Goal: Transaction & Acquisition: Purchase product/service

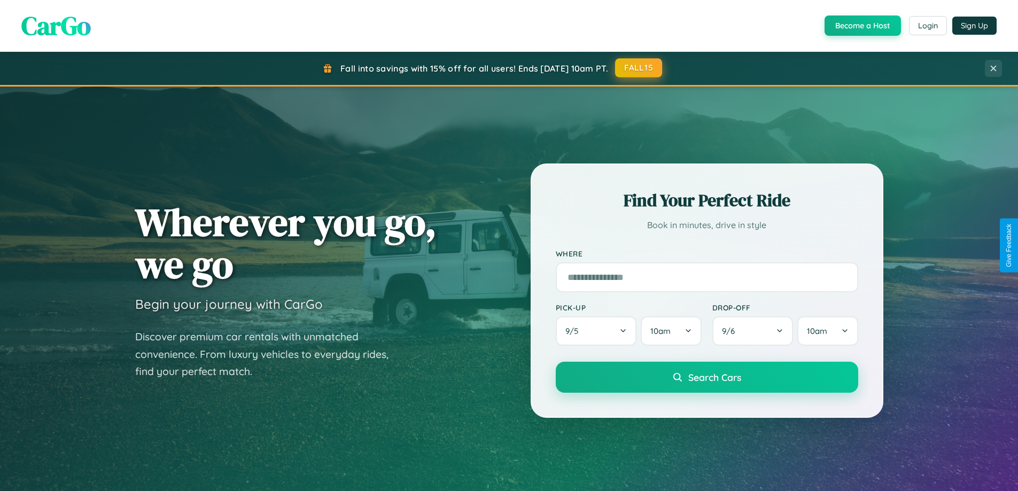
click at [639, 68] on button "FALL15" at bounding box center [638, 67] width 47 height 19
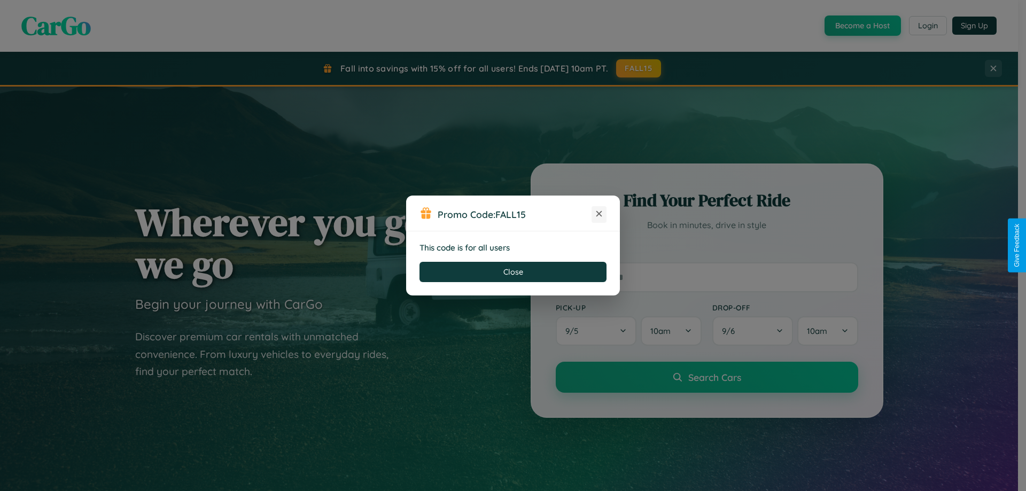
click at [599, 214] on icon at bounding box center [599, 213] width 11 height 11
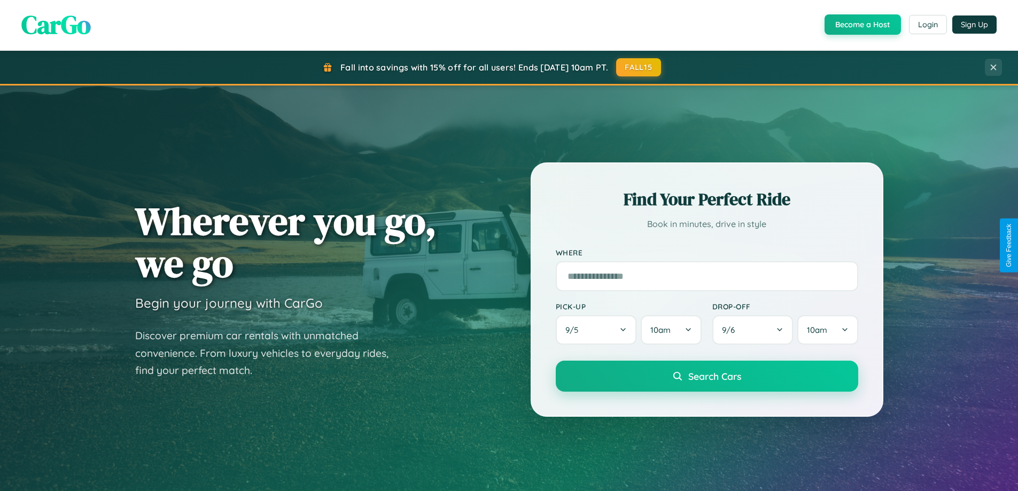
scroll to position [461, 0]
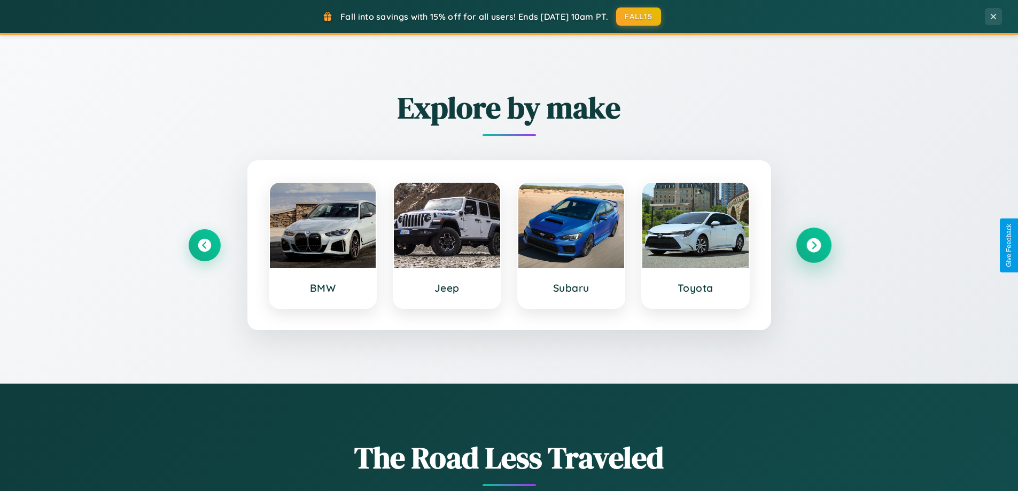
click at [813, 245] on icon at bounding box center [813, 245] width 14 height 14
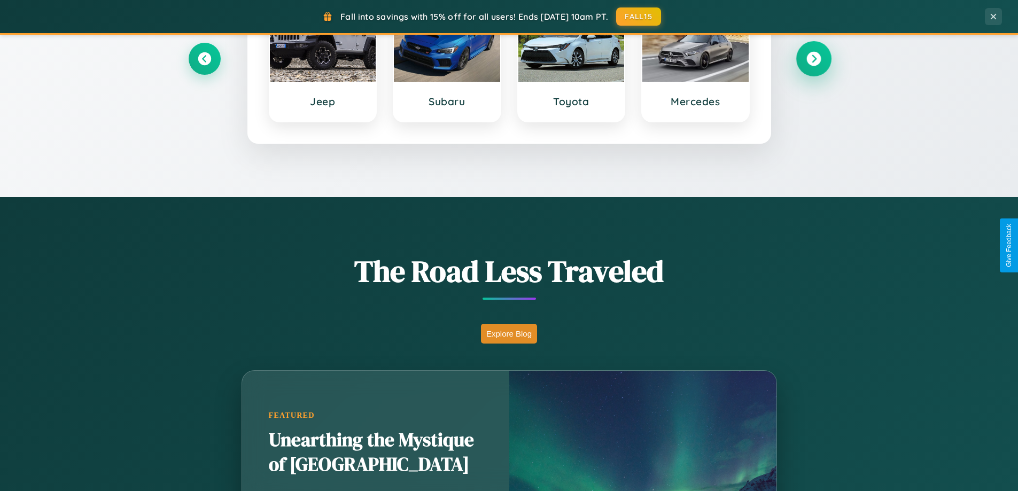
scroll to position [2056, 0]
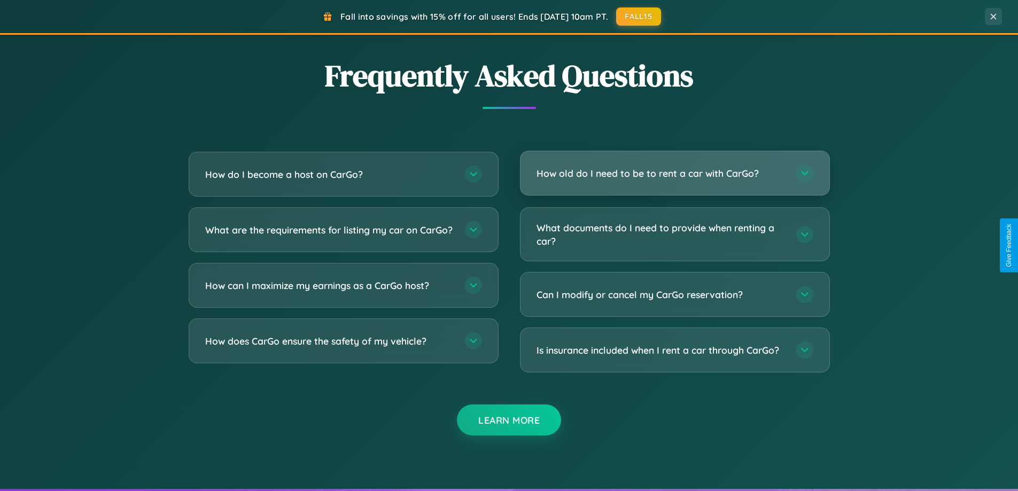
click at [674, 173] on h3 "How old do I need to be to rent a car with CarGo?" at bounding box center [660, 173] width 249 height 13
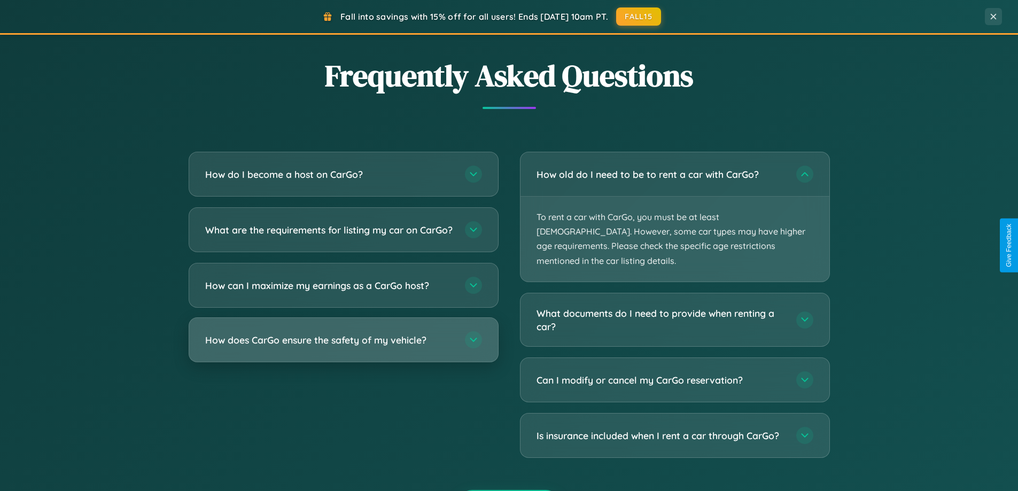
click at [343, 347] on h3 "How does CarGo ensure the safety of my vehicle?" at bounding box center [329, 339] width 249 height 13
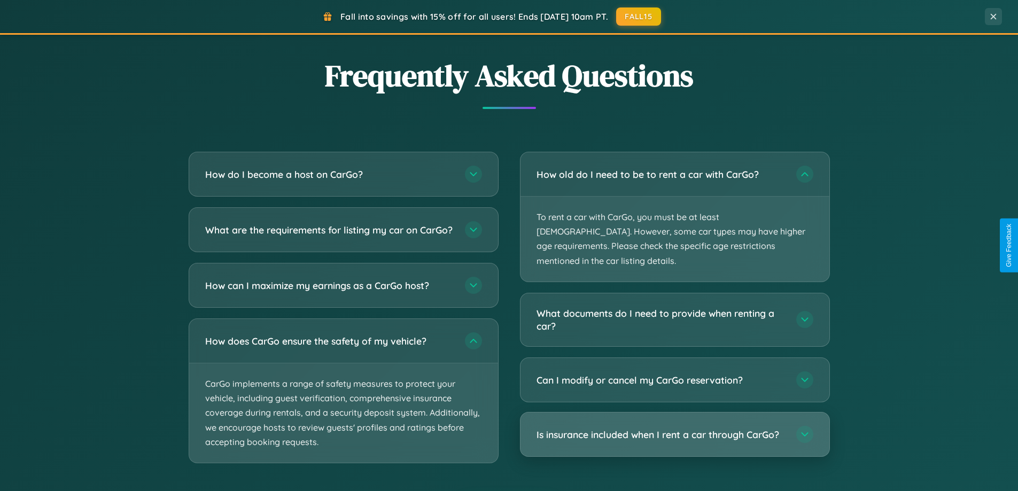
click at [674, 428] on h3 "Is insurance included when I rent a car through CarGo?" at bounding box center [660, 434] width 249 height 13
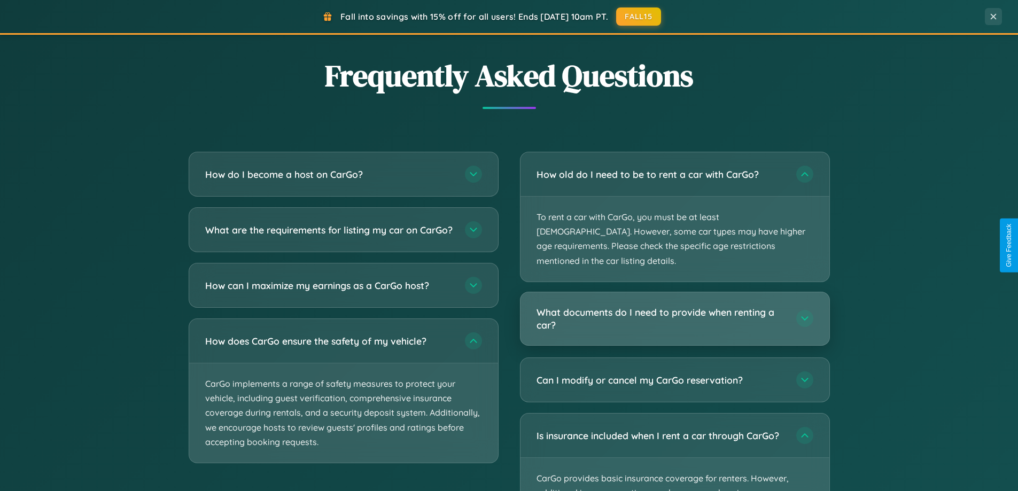
click at [674, 306] on h3 "What documents do I need to provide when renting a car?" at bounding box center [660, 319] width 249 height 26
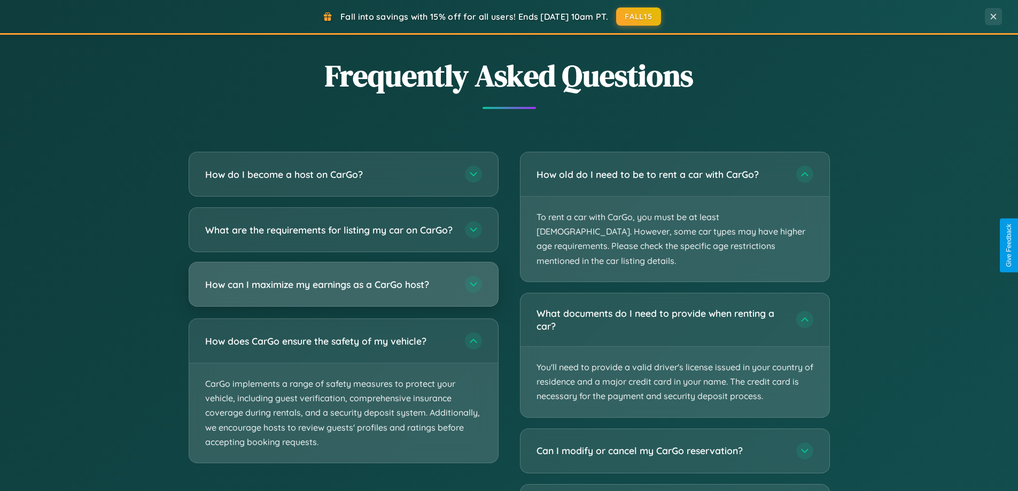
click at [343, 291] on h3 "How can I maximize my earnings as a CarGo host?" at bounding box center [329, 284] width 249 height 13
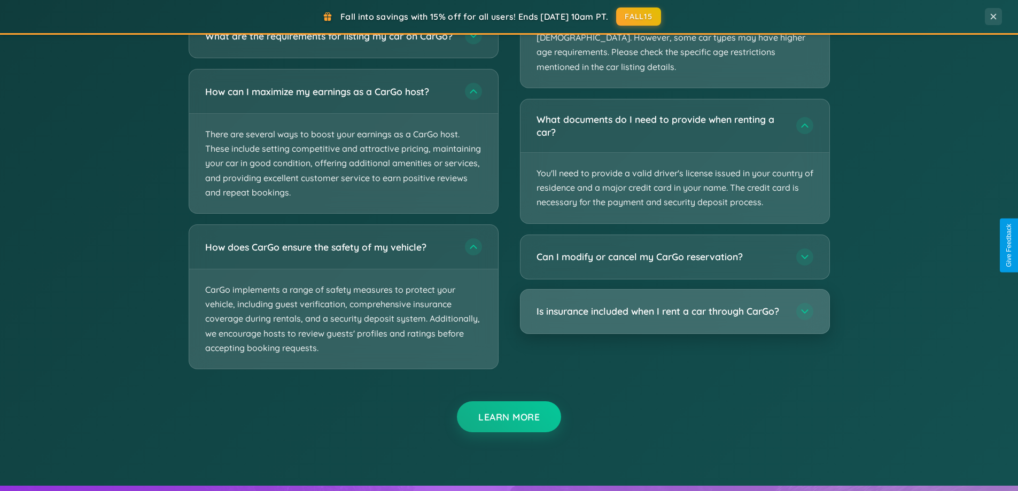
scroll to position [1945, 0]
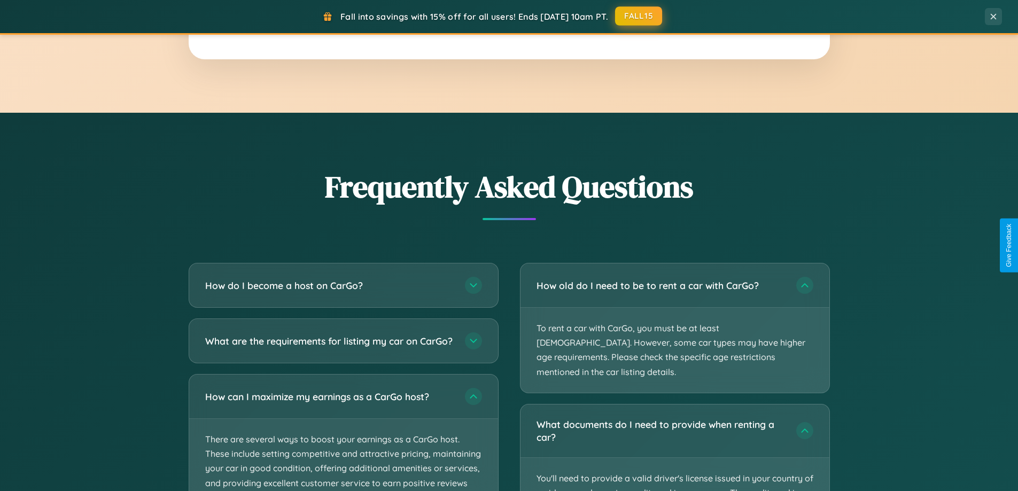
click at [639, 17] on button "FALL15" at bounding box center [638, 15] width 47 height 19
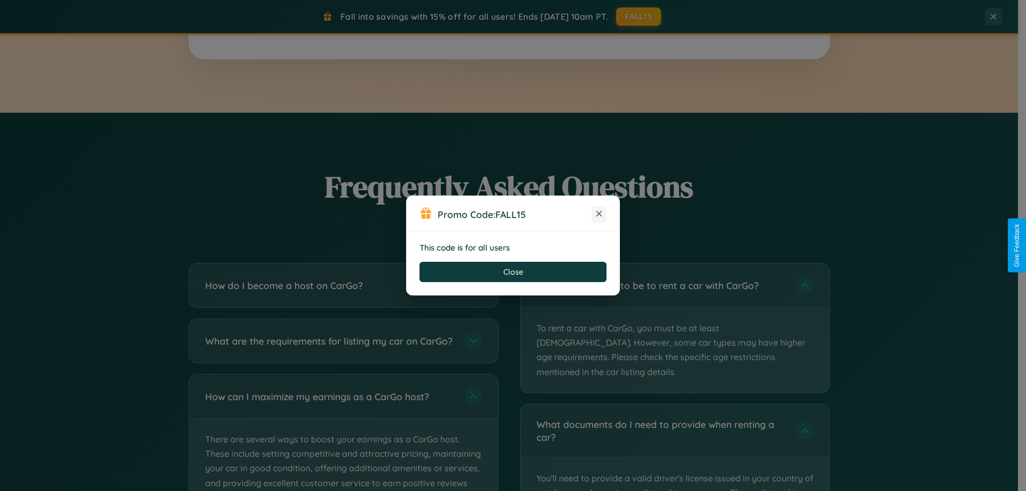
click at [599, 214] on icon at bounding box center [599, 213] width 11 height 11
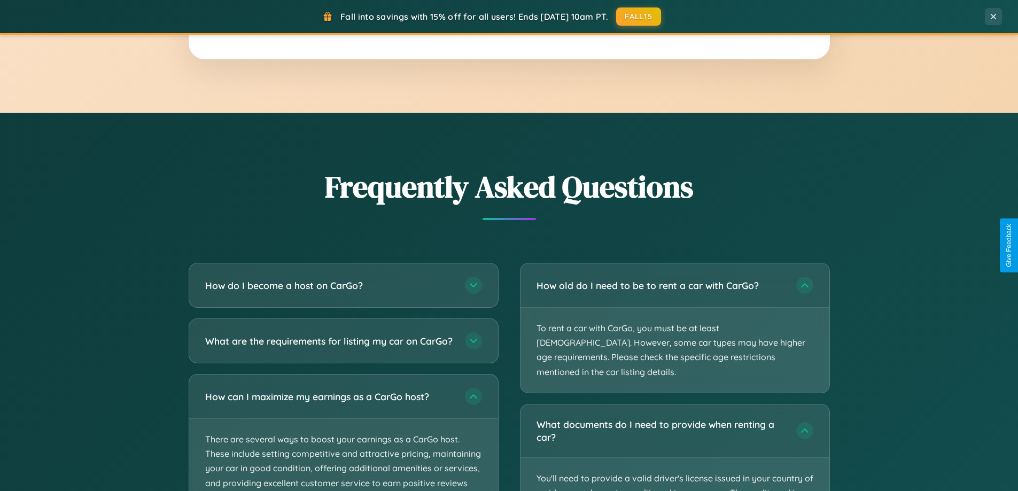
scroll to position [1716, 0]
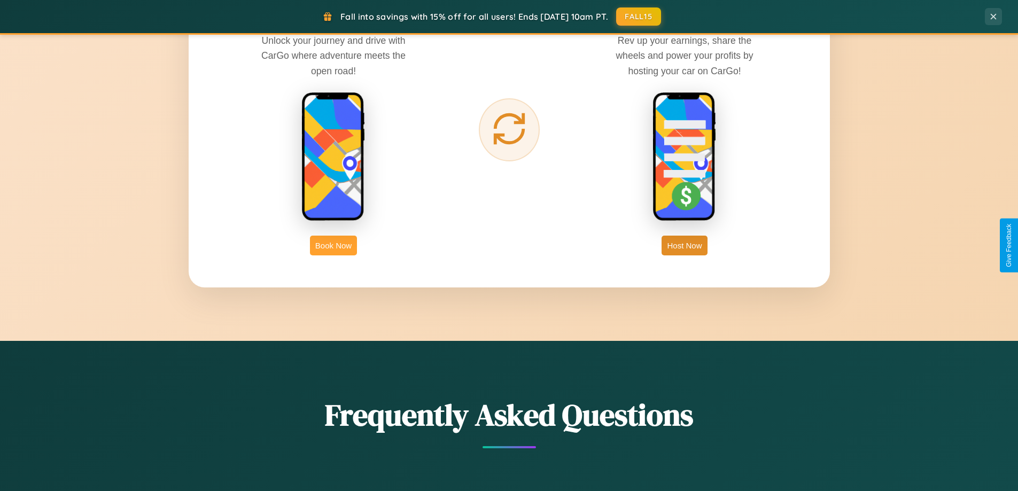
click at [333, 245] on button "Book Now" at bounding box center [333, 246] width 47 height 20
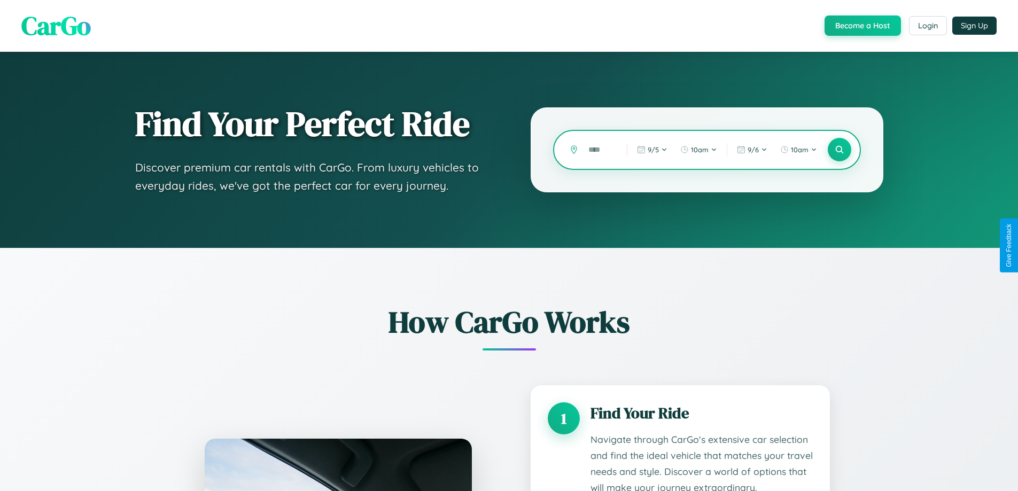
click at [599, 150] on input "text" at bounding box center [599, 150] width 33 height 19
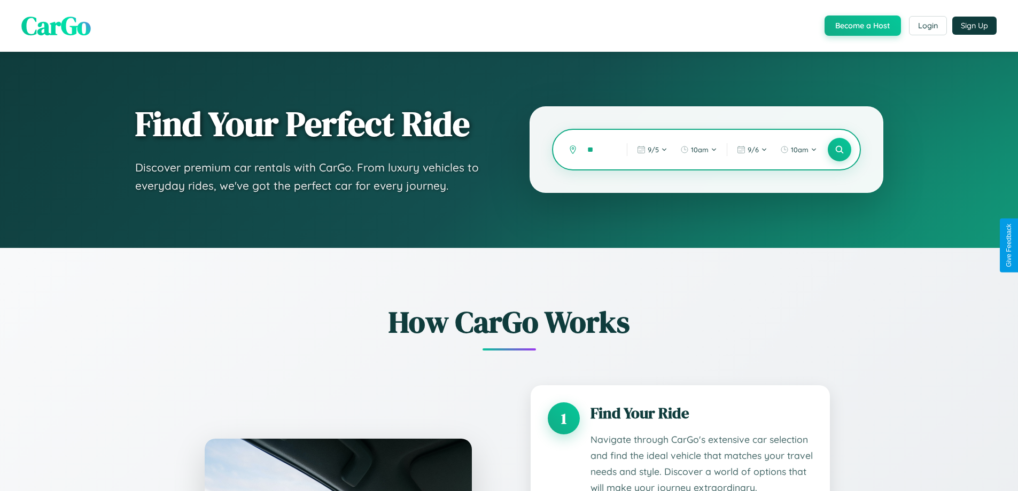
type input "*"
type input "******"
click at [839, 150] on icon at bounding box center [839, 150] width 10 height 10
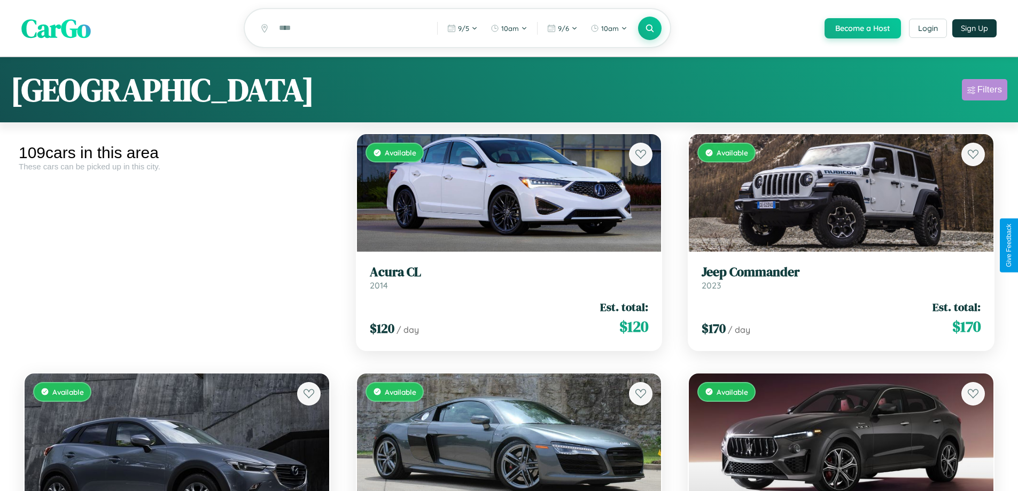
click at [984, 91] on div "Filters" at bounding box center [989, 89] width 25 height 11
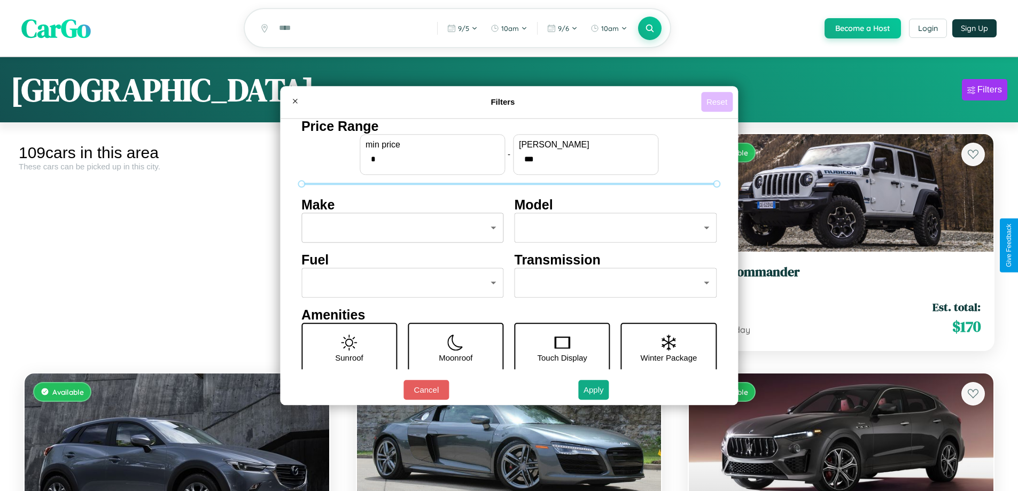
click at [718, 102] on button "Reset" at bounding box center [717, 102] width 32 height 20
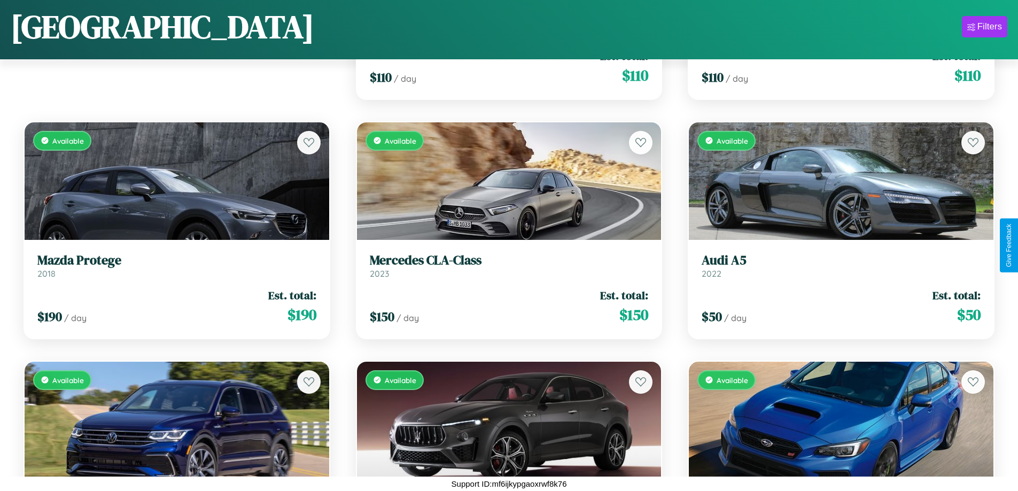
scroll to position [1107, 0]
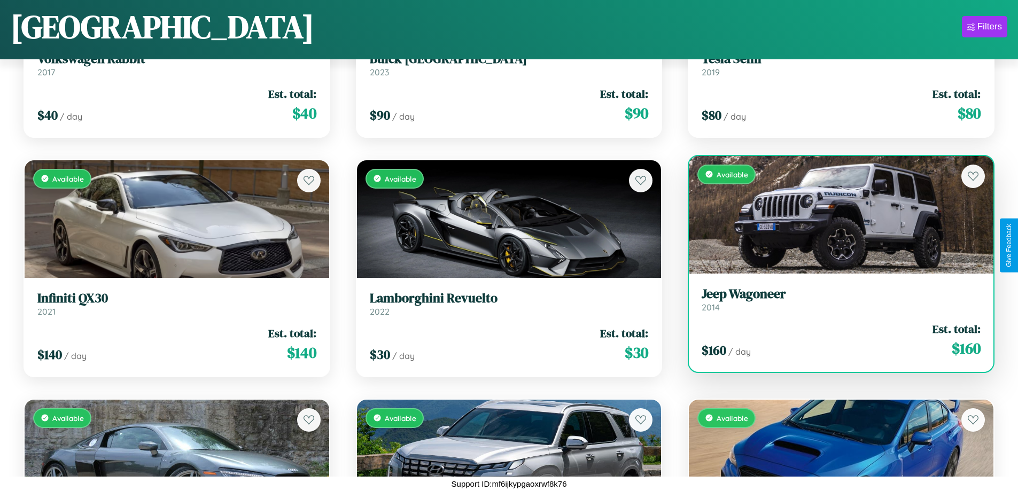
click at [834, 299] on h3 "Jeep Wagoneer" at bounding box center [840, 293] width 279 height 15
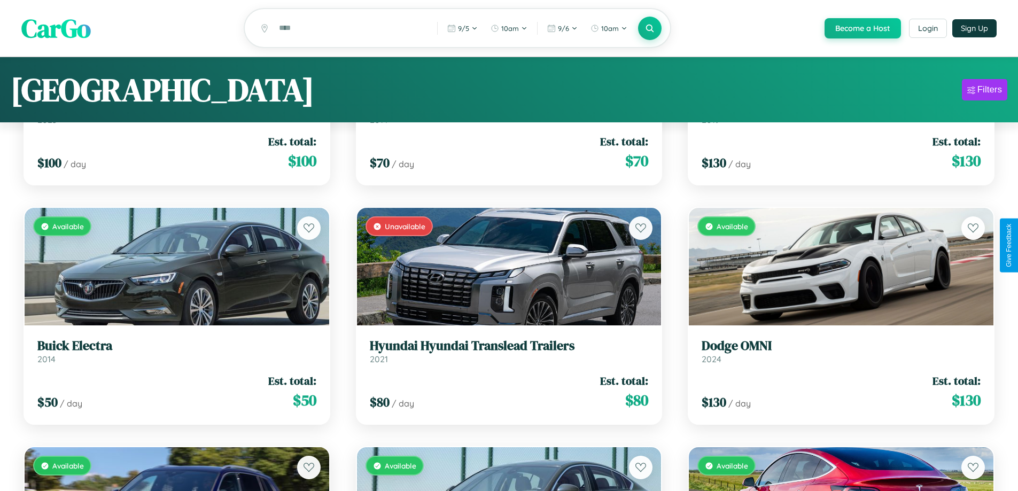
scroll to position [0, 0]
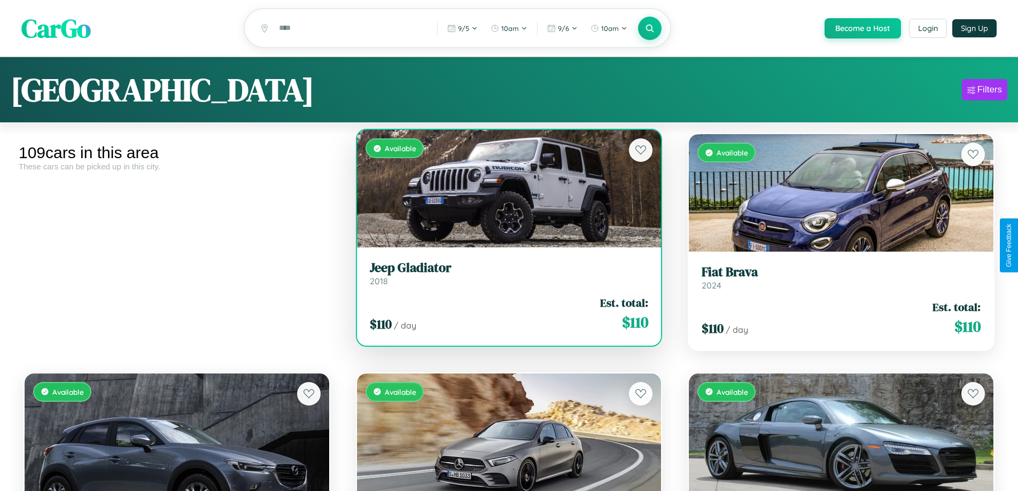
click at [504, 315] on div "$ 110 / day Est. total: $ 110" at bounding box center [509, 314] width 279 height 38
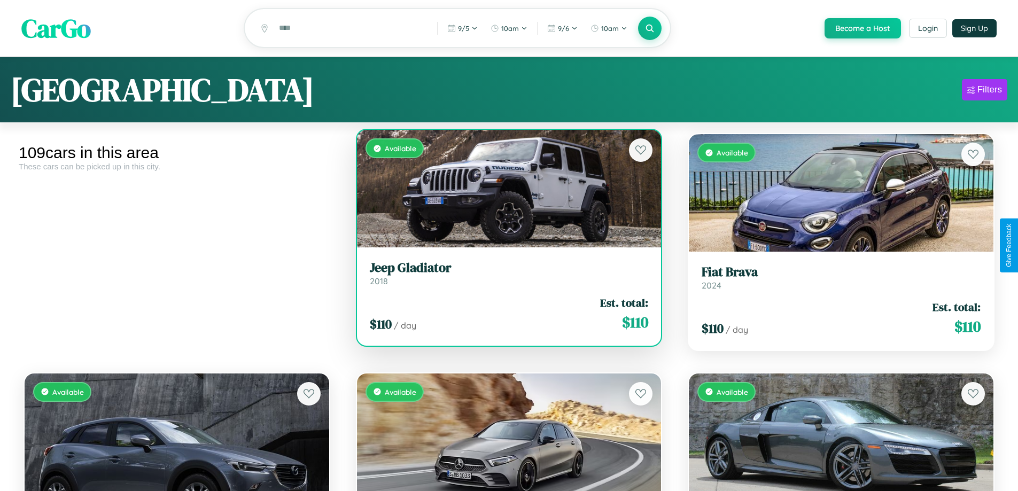
click at [504, 315] on div "$ 110 / day Est. total: $ 110" at bounding box center [509, 314] width 279 height 38
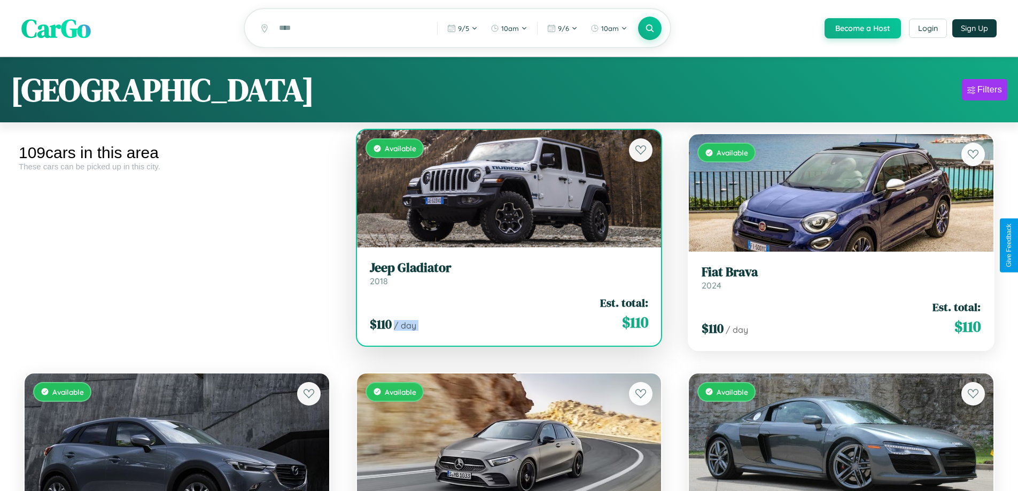
click at [504, 315] on div "$ 110 / day Est. total: $ 110" at bounding box center [509, 314] width 279 height 38
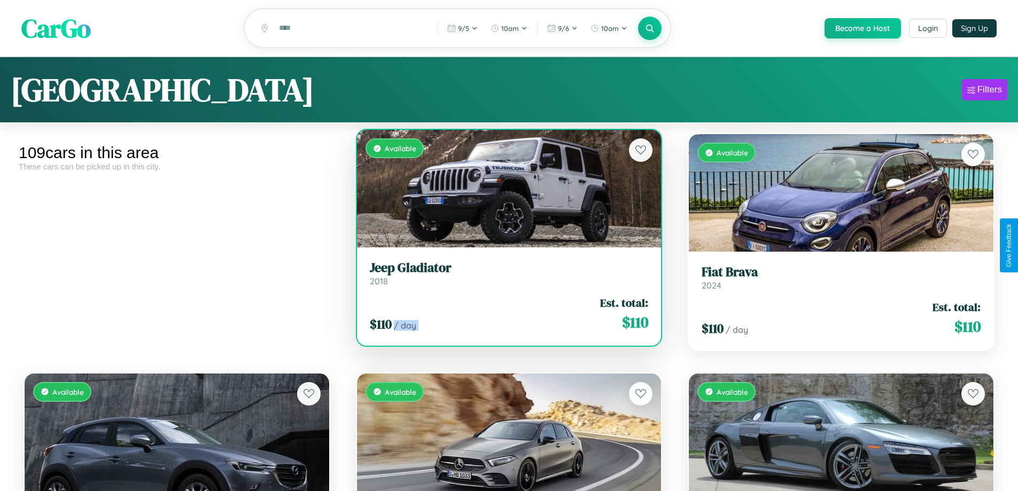
click at [504, 315] on div "$ 110 / day Est. total: $ 110" at bounding box center [509, 314] width 279 height 38
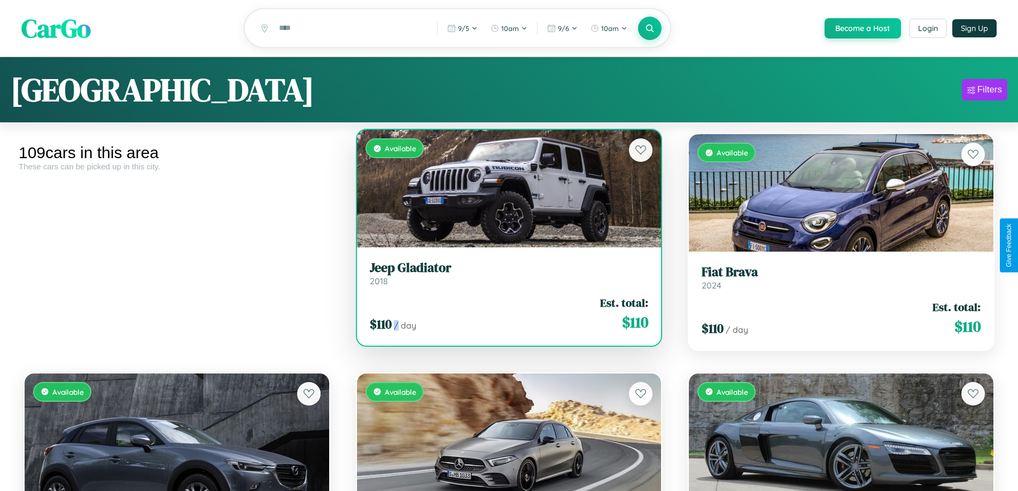
click at [504, 315] on div "$ 110 / day Est. total: $ 110" at bounding box center [509, 314] width 279 height 38
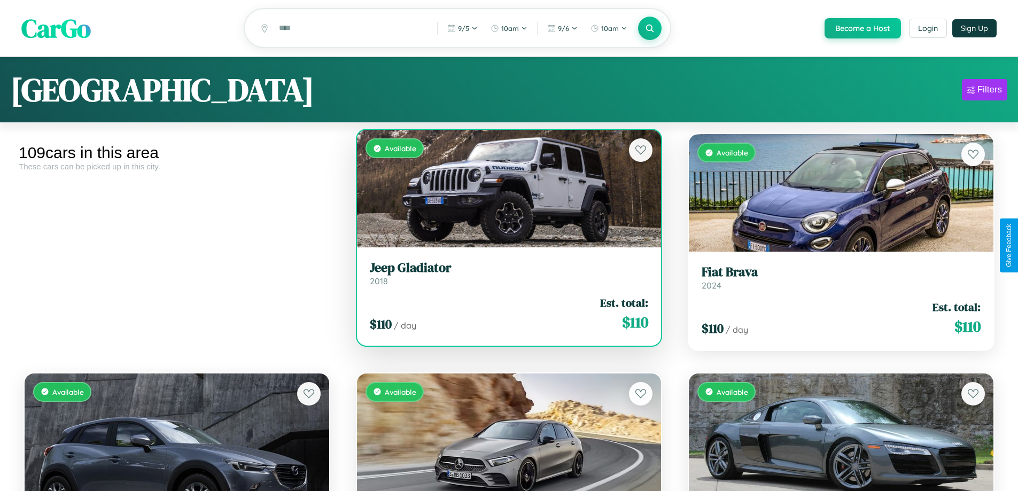
click at [504, 275] on h3 "Jeep Gladiator" at bounding box center [509, 267] width 279 height 15
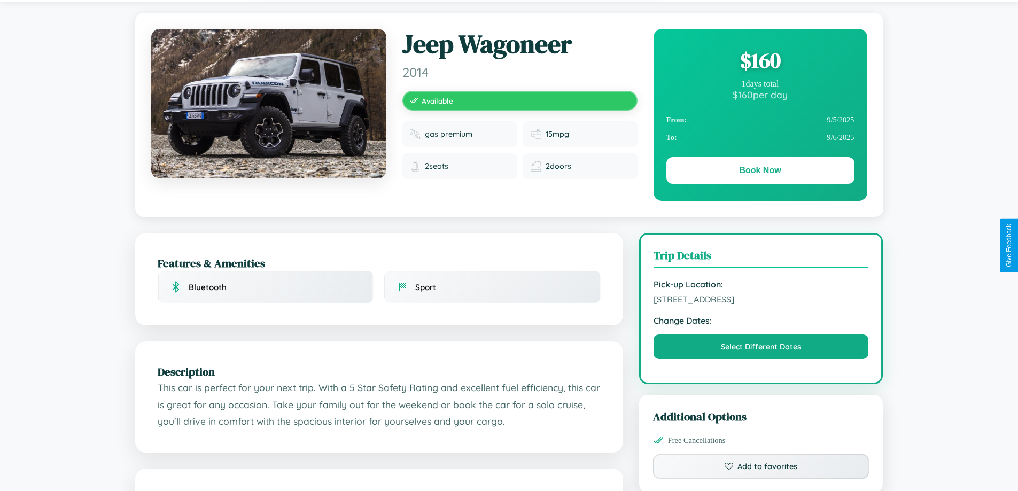
scroll to position [288, 0]
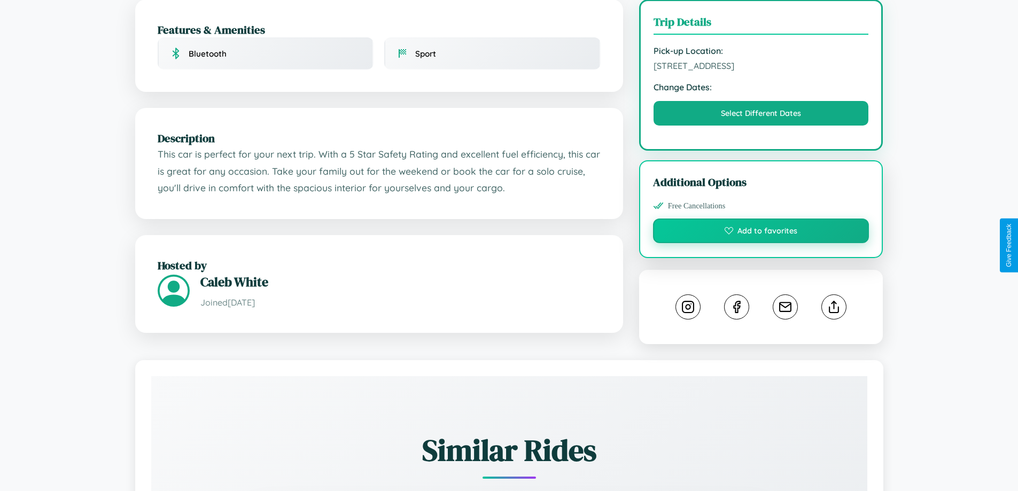
click at [761, 243] on button "Add to favorites" at bounding box center [761, 231] width 216 height 25
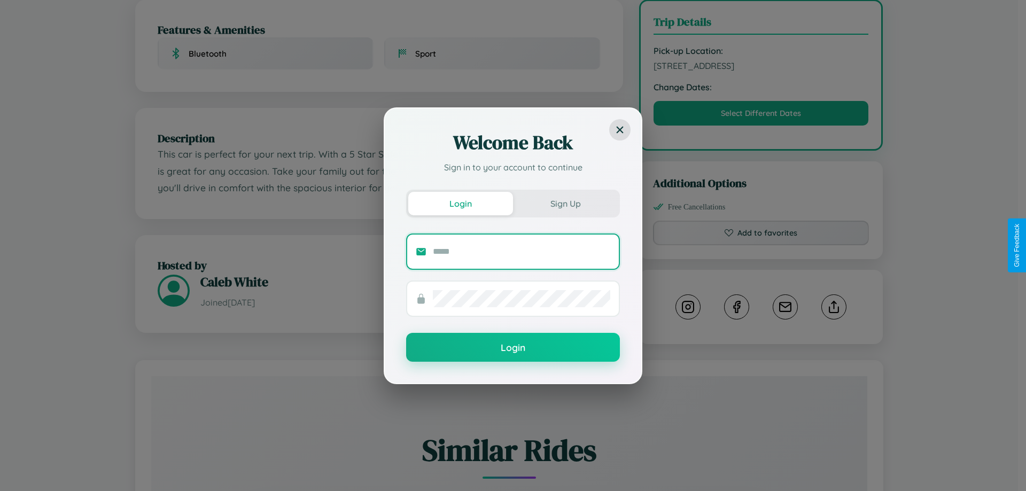
click at [521, 251] on input "text" at bounding box center [521, 251] width 177 height 17
type input "**********"
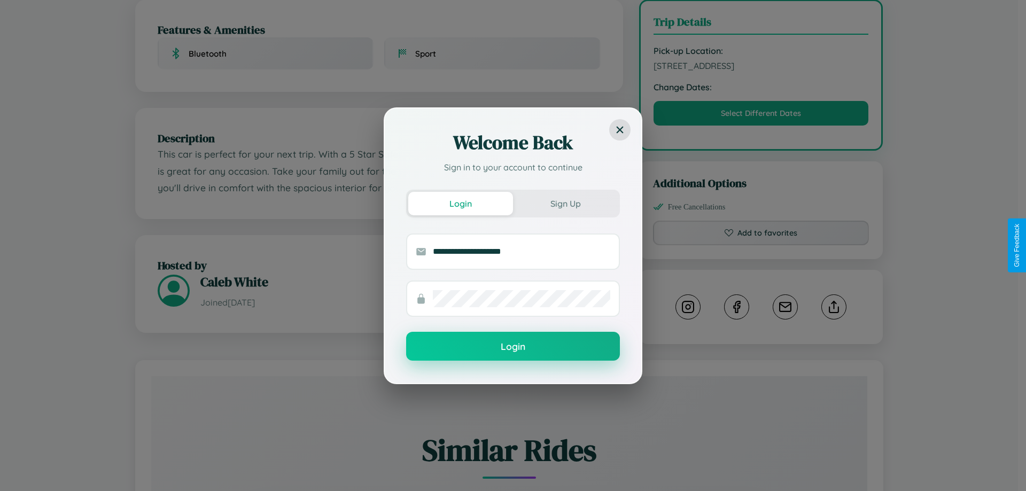
click at [513, 347] on button "Login" at bounding box center [513, 346] width 214 height 29
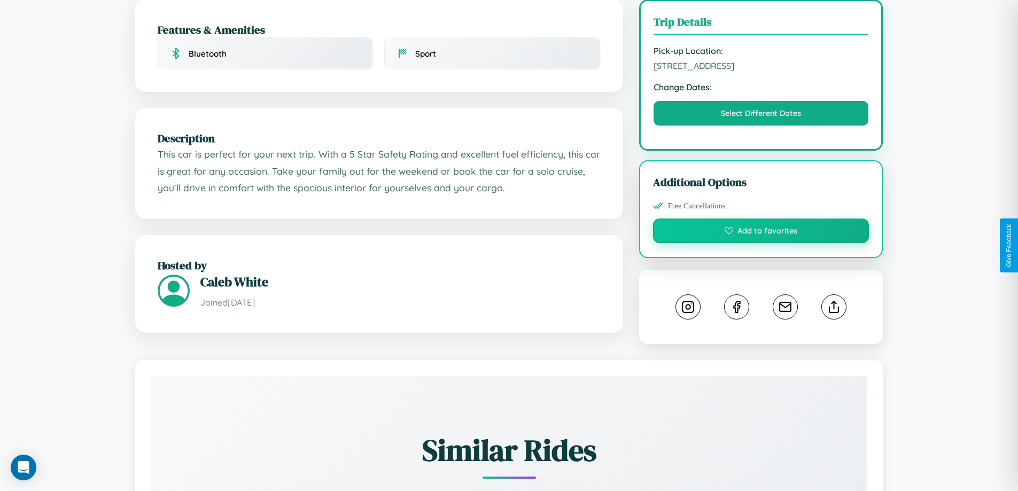
click at [761, 243] on button "Add to favorites" at bounding box center [761, 231] width 216 height 25
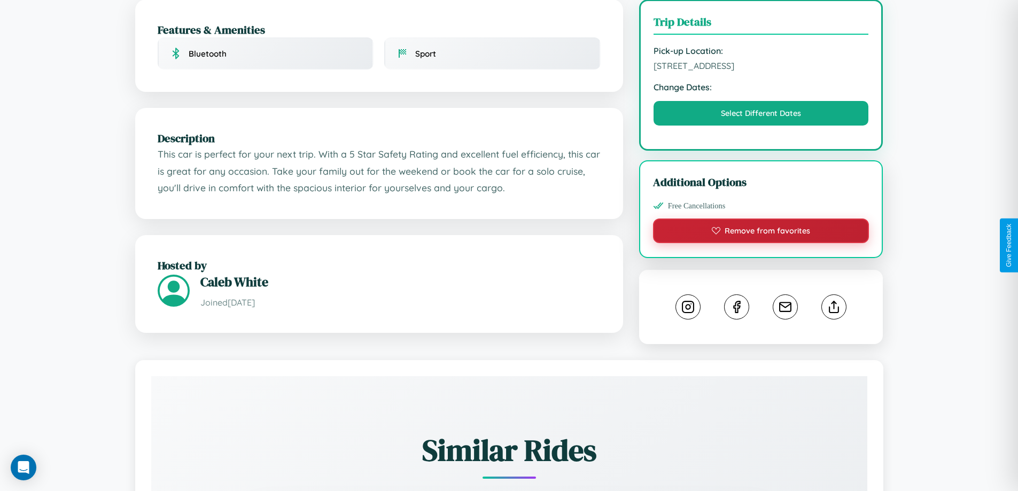
scroll to position [115, 0]
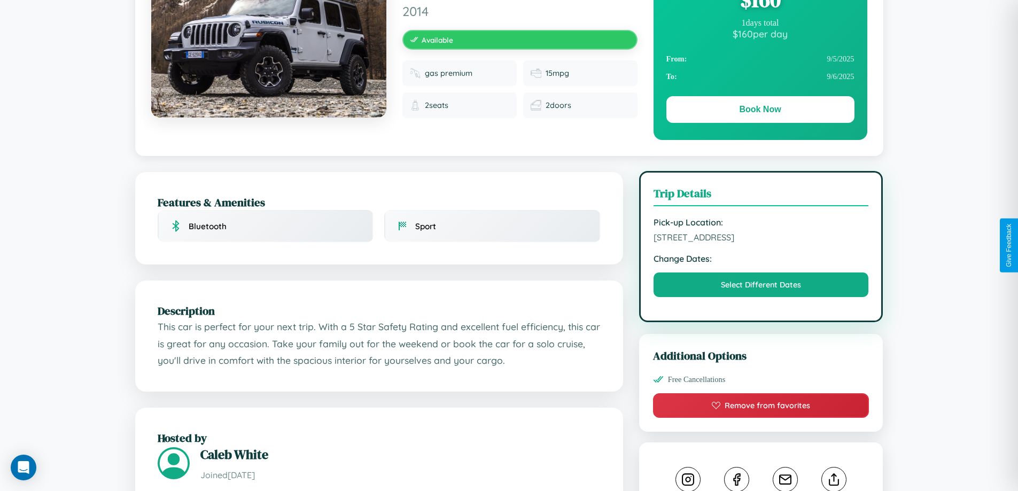
click at [761, 243] on span "8778 Chestnut Street Mumbai Maharashtra 78634 India" at bounding box center [760, 237] width 215 height 11
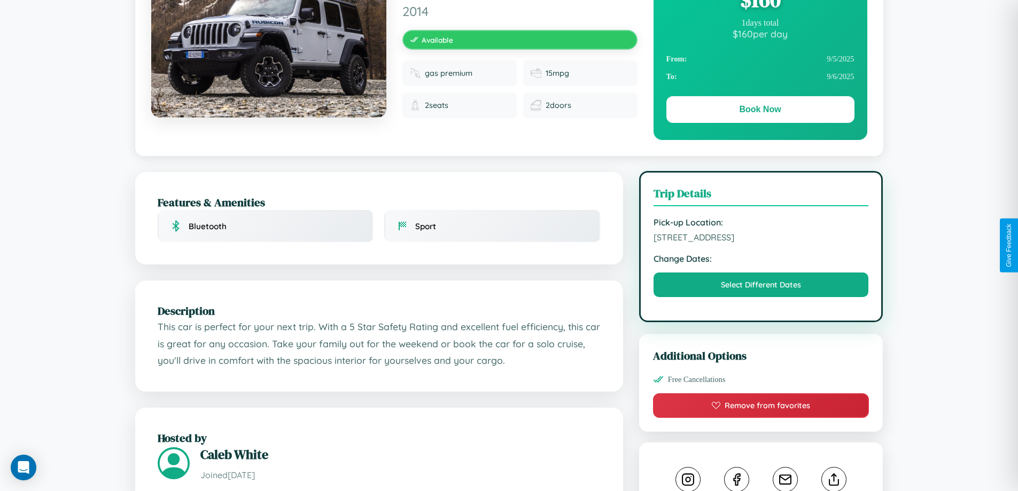
click at [761, 243] on span "8778 Chestnut Street Mumbai Maharashtra 78634 India" at bounding box center [760, 237] width 215 height 11
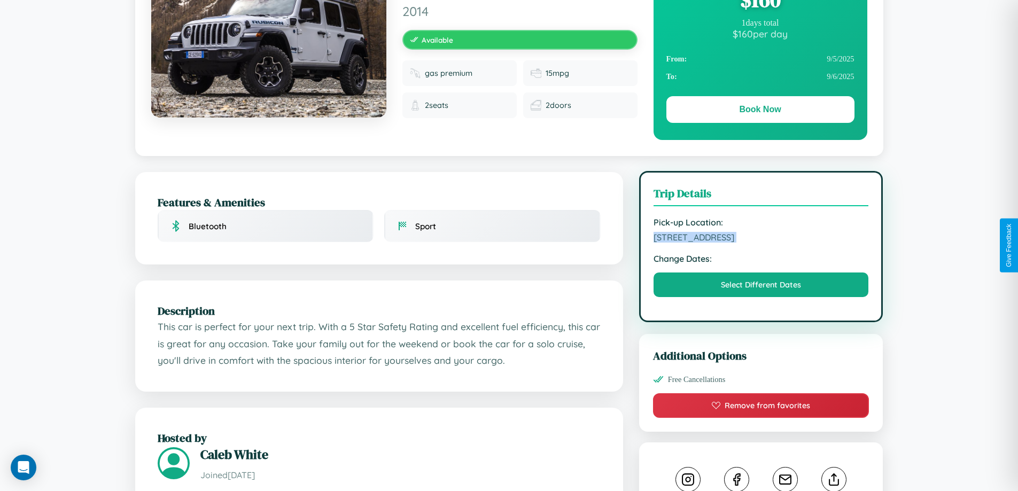
click at [761, 243] on span "8778 Chestnut Street Mumbai Maharashtra 78634 India" at bounding box center [760, 237] width 215 height 11
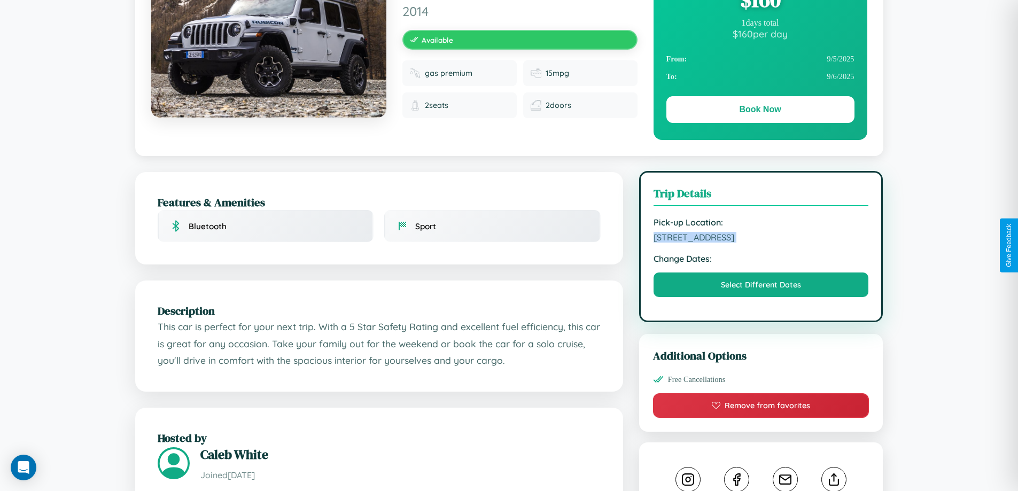
click at [761, 243] on span "8778 Chestnut Street Mumbai Maharashtra 78634 India" at bounding box center [760, 237] width 215 height 11
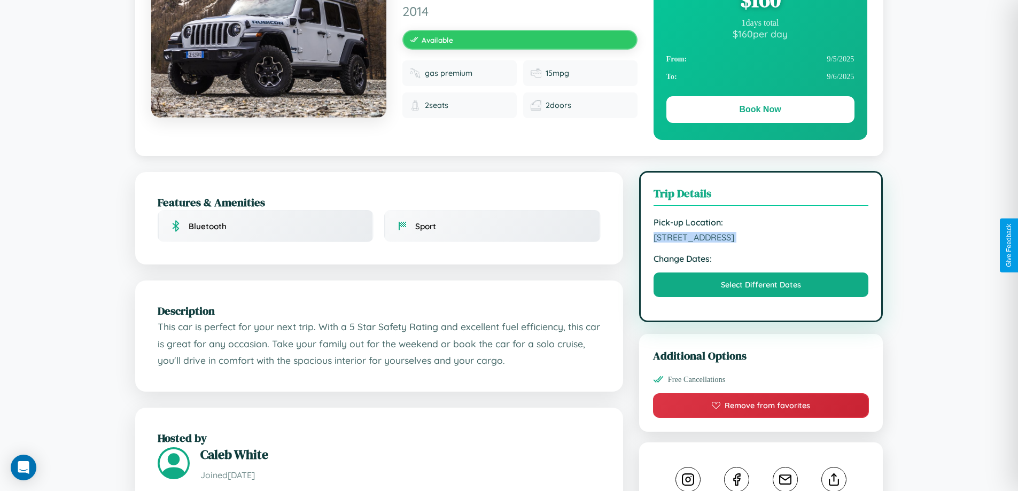
click at [761, 243] on span "8778 Chestnut Street Mumbai Maharashtra 78634 India" at bounding box center [760, 237] width 215 height 11
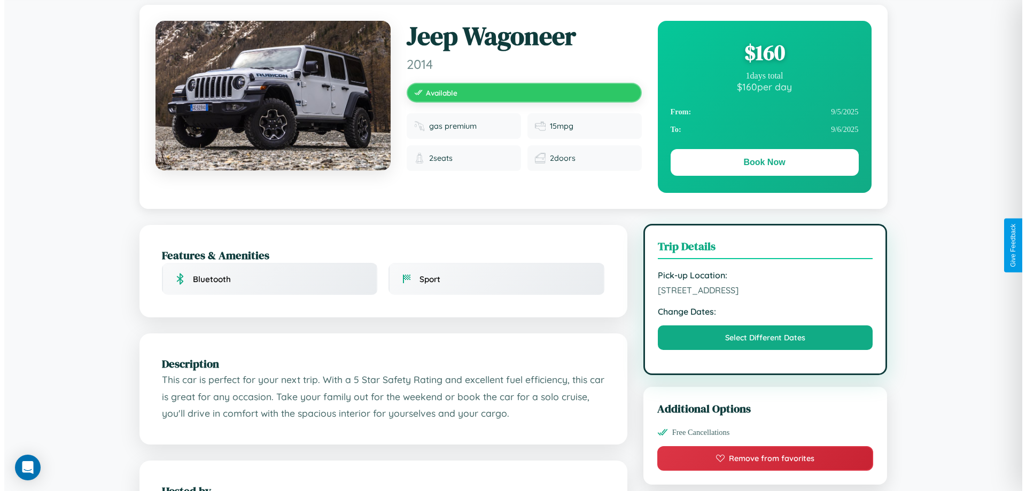
scroll to position [0, 0]
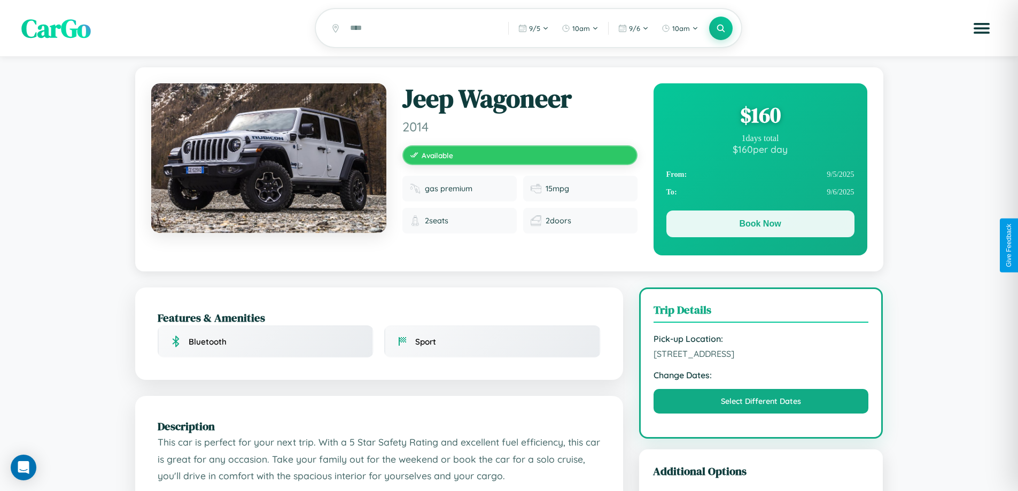
click at [760, 225] on button "Book Now" at bounding box center [760, 223] width 188 height 27
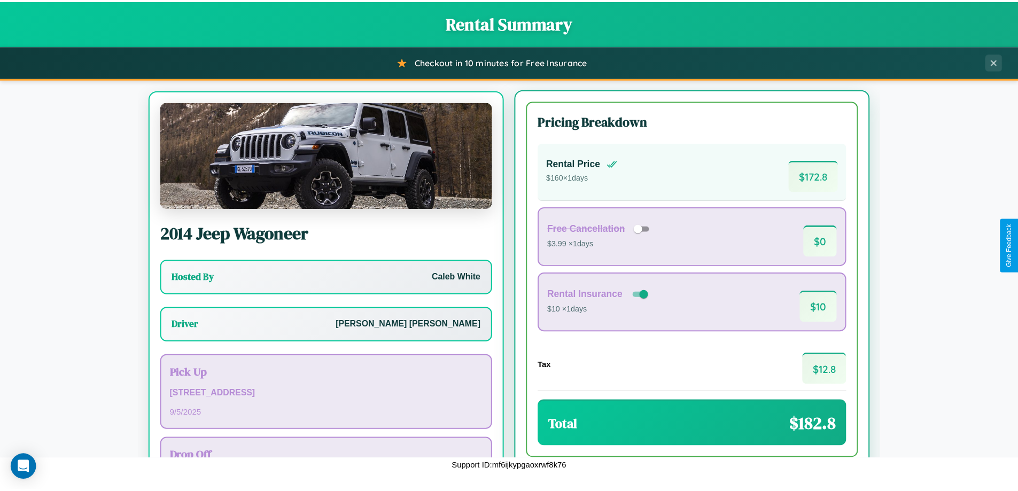
scroll to position [50, 0]
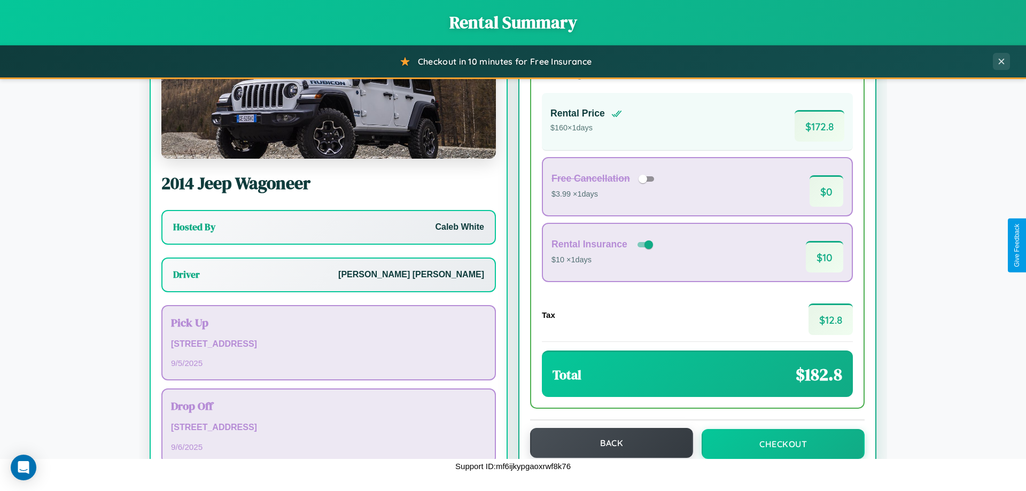
click at [606, 443] on button "Back" at bounding box center [611, 443] width 163 height 30
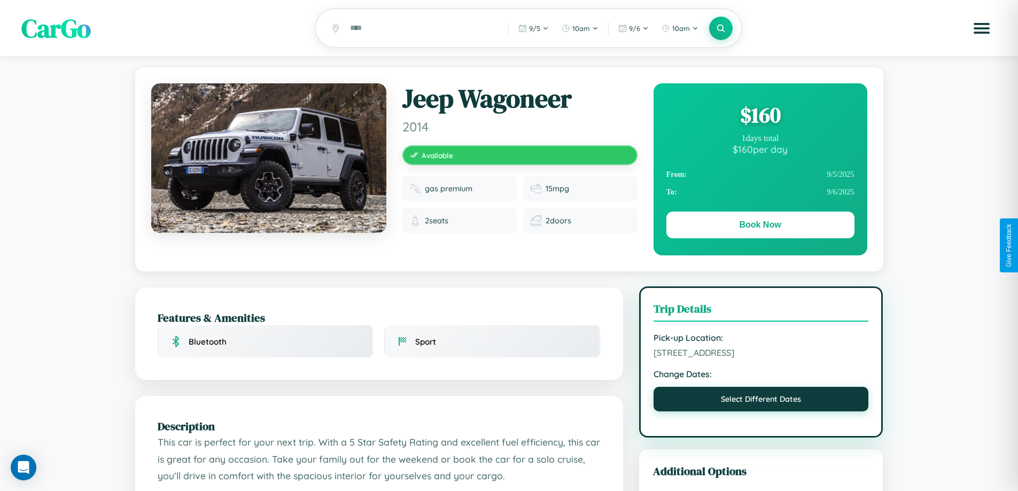
click at [761, 411] on button "Select Different Dates" at bounding box center [760, 399] width 215 height 25
select select "*"
select select "****"
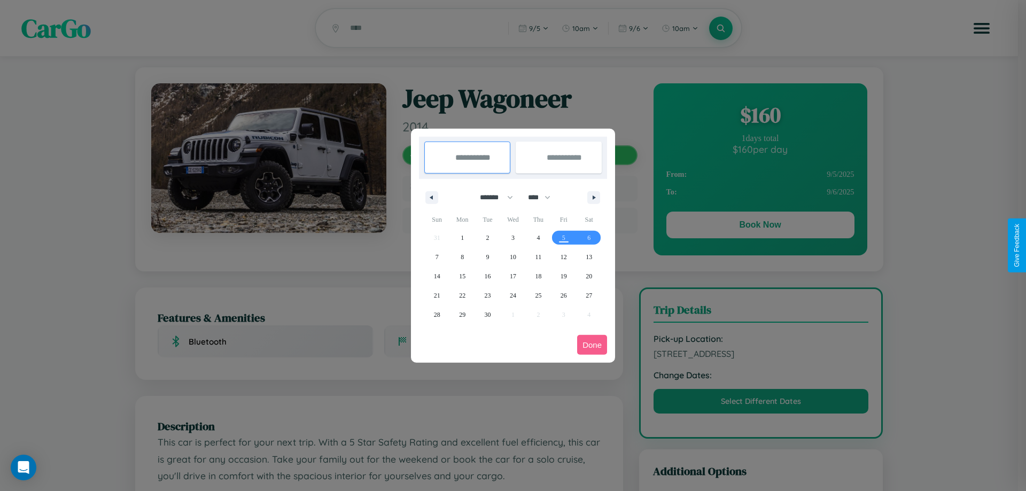
drag, startPoint x: 491, startPoint y: 197, endPoint x: 513, endPoint y: 214, distance: 27.4
click at [491, 197] on select "******* ******** ***** ***** *** **** **** ****** ********* ******* ******** **…" at bounding box center [494, 198] width 45 height 18
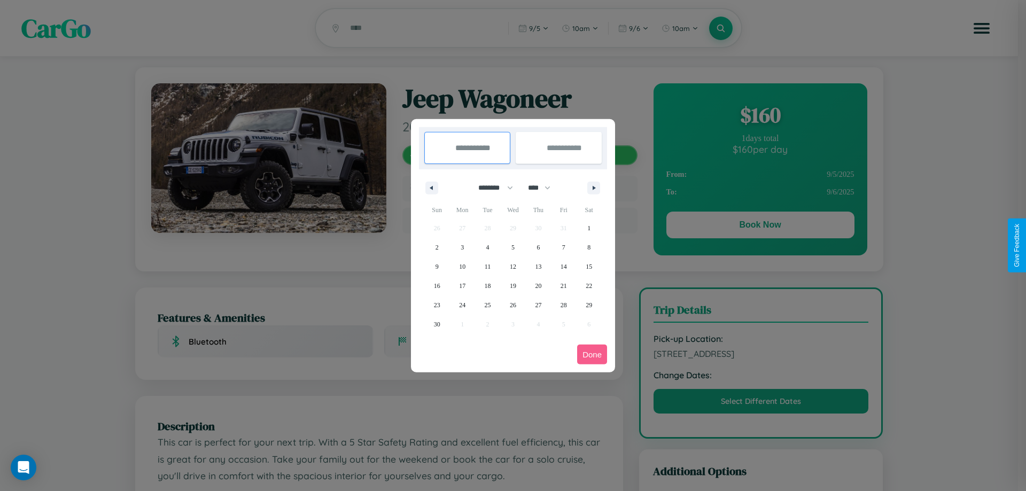
select select "*"
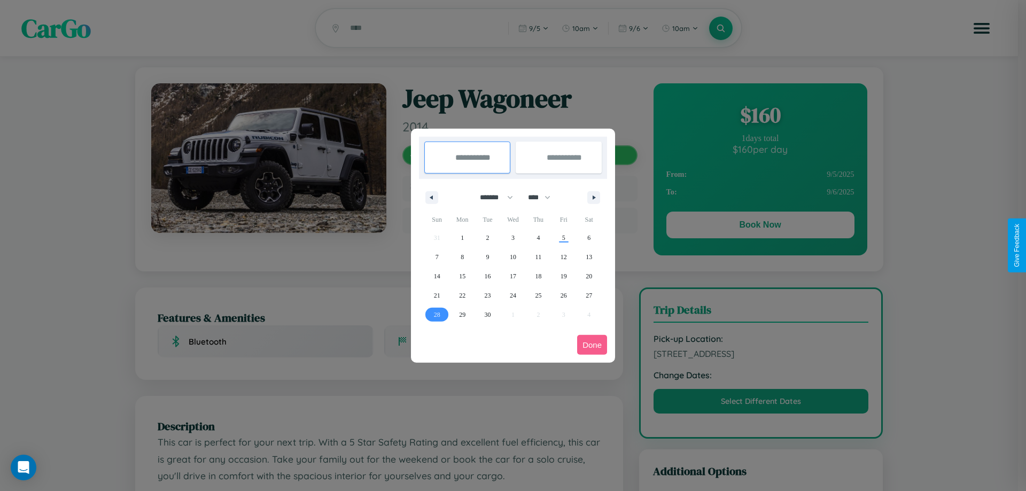
click at [436, 314] on span "28" at bounding box center [437, 314] width 6 height 19
type input "**********"
click at [594, 197] on icon "button" at bounding box center [595, 198] width 5 height 4
select select "*"
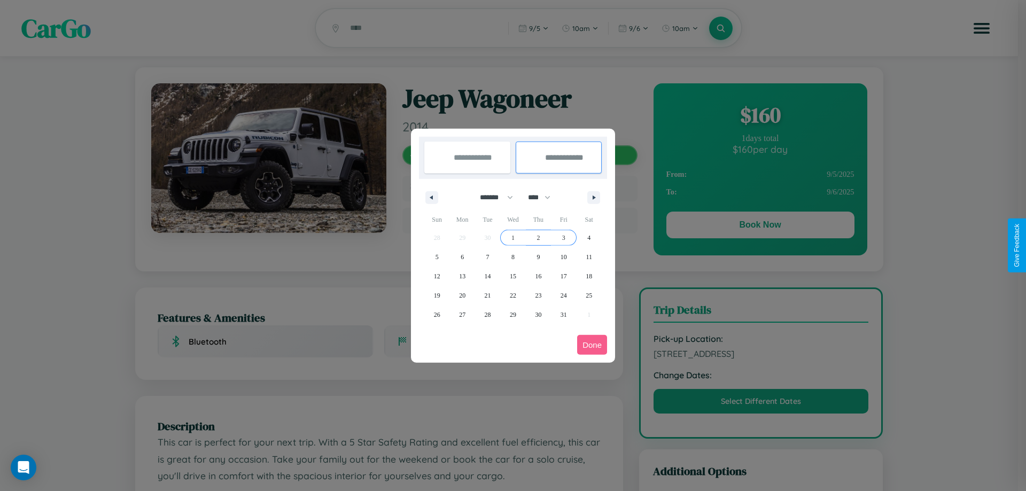
click at [563, 237] on span "3" at bounding box center [563, 237] width 3 height 19
type input "**********"
select select "*"
click at [592, 345] on button "Done" at bounding box center [592, 345] width 30 height 20
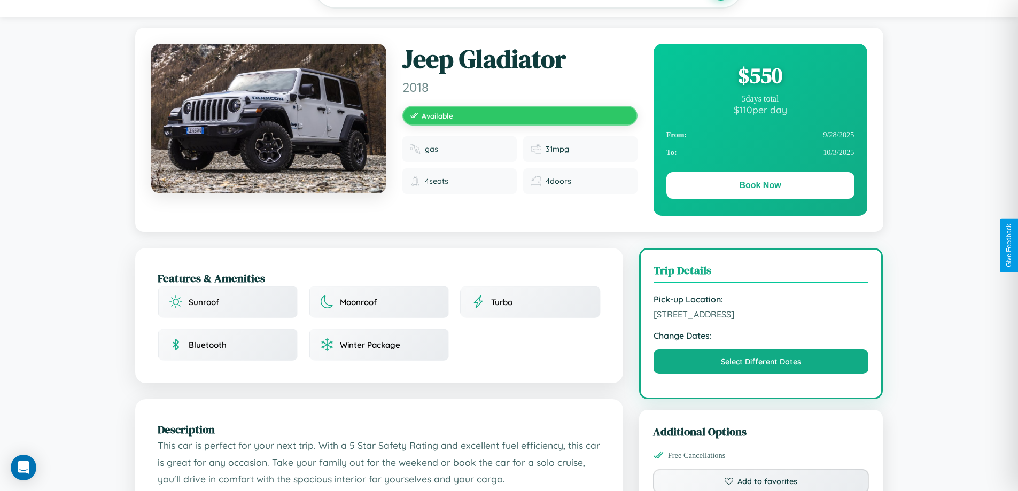
scroll to position [351, 0]
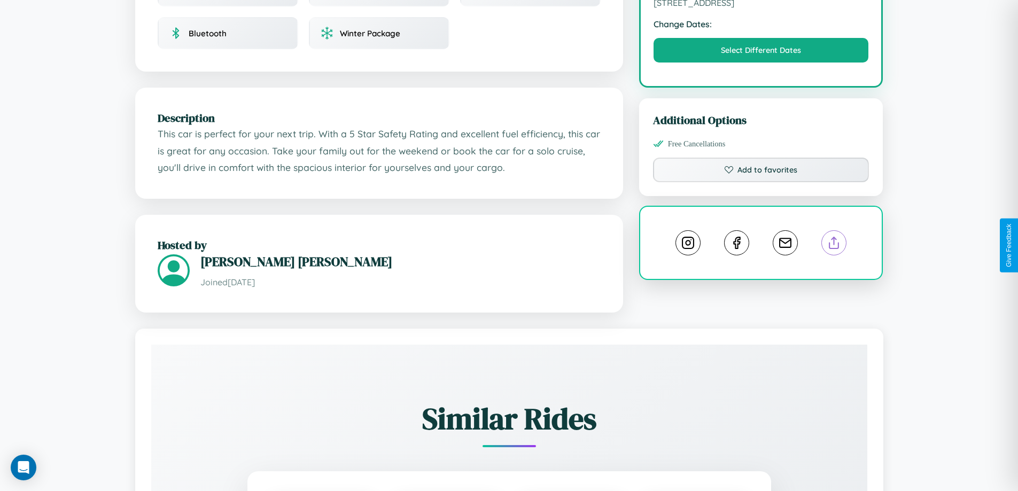
click at [834, 245] on line at bounding box center [834, 240] width 0 height 7
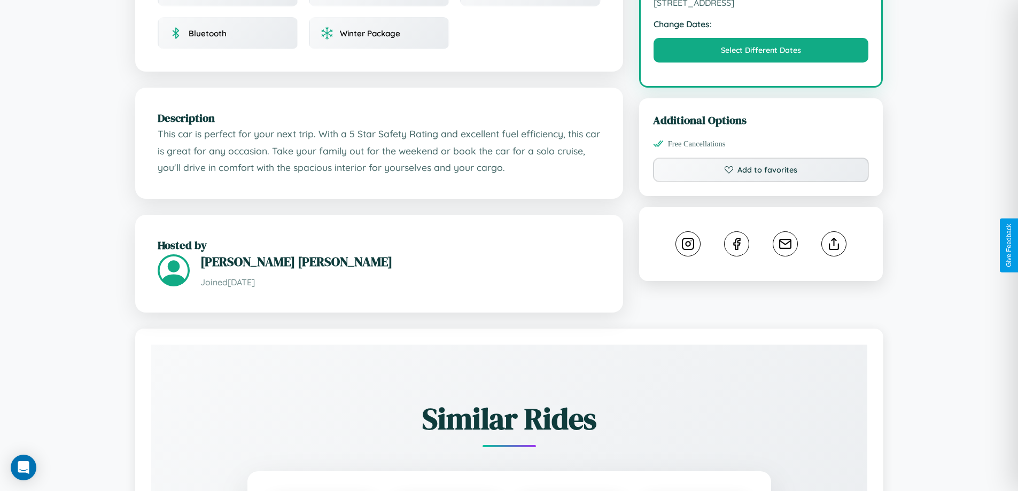
scroll to position [350, 0]
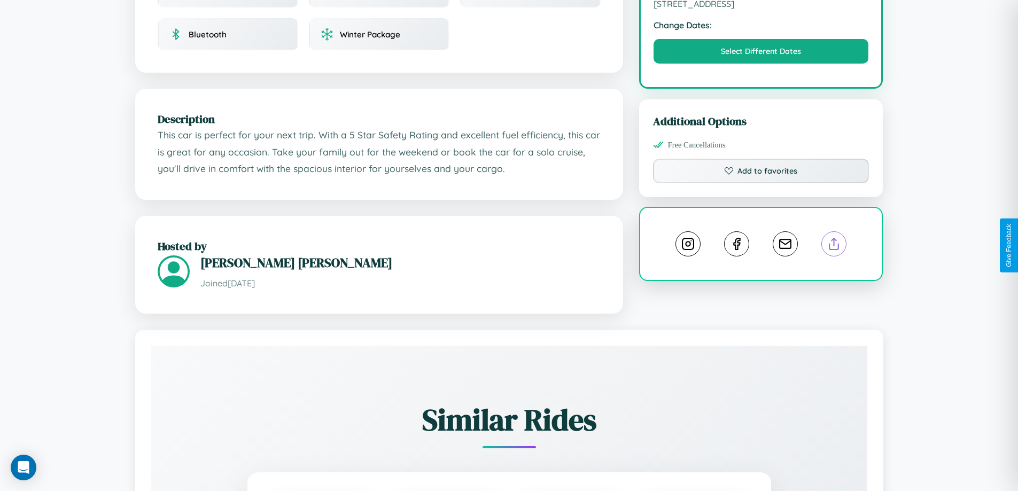
click at [834, 245] on line at bounding box center [834, 241] width 0 height 7
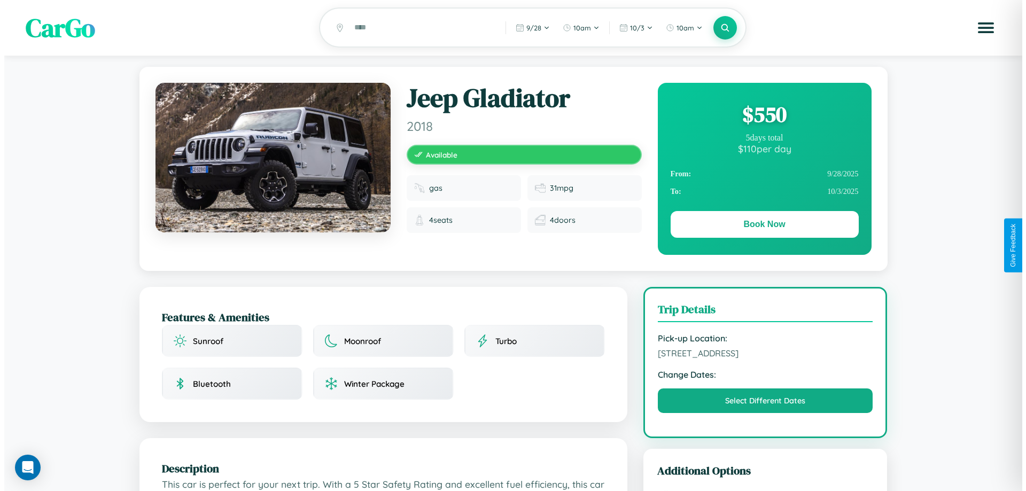
scroll to position [0, 0]
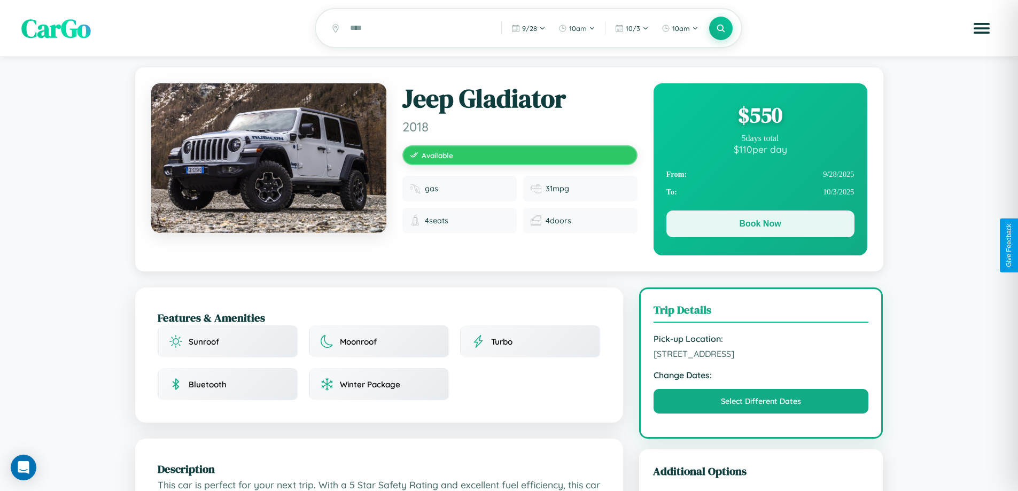
click at [760, 225] on button "Book Now" at bounding box center [760, 223] width 188 height 27
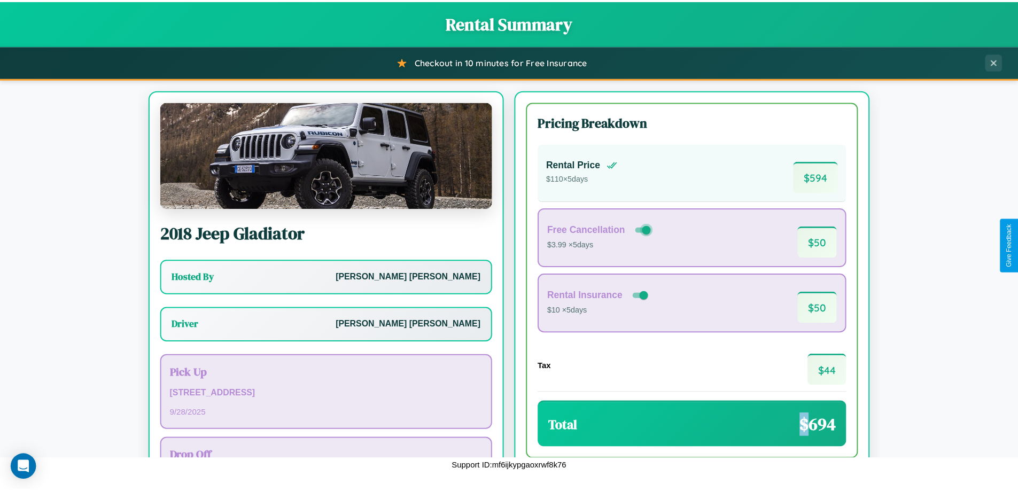
scroll to position [77, 0]
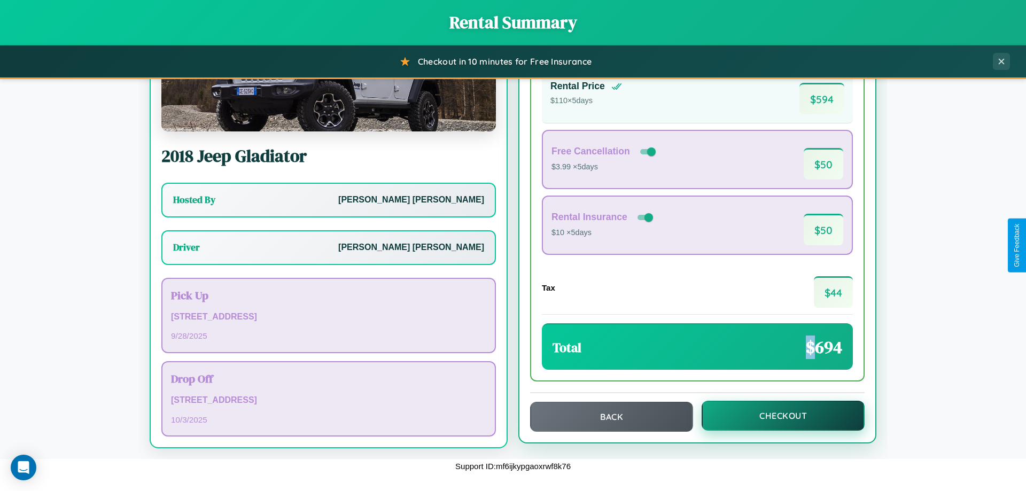
click at [776, 416] on button "Checkout" at bounding box center [782, 416] width 163 height 30
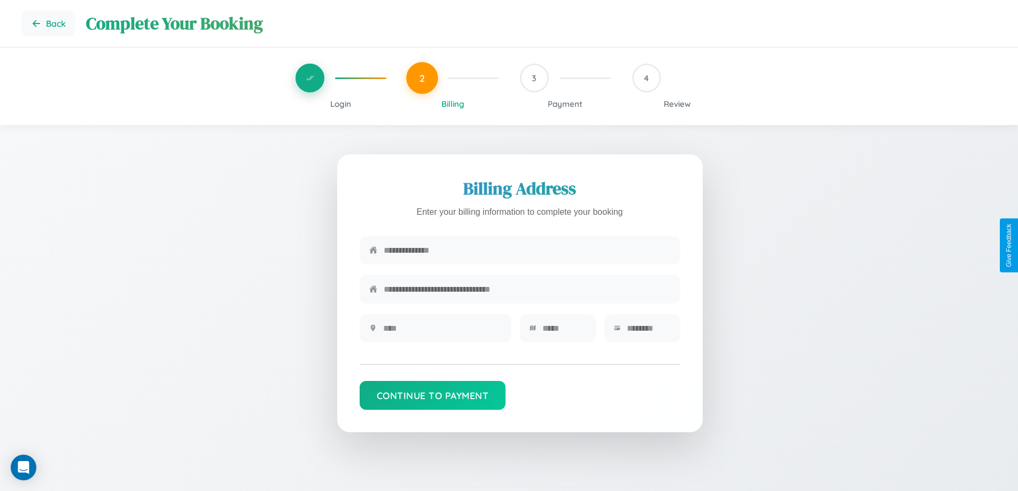
click at [527, 251] on input "text" at bounding box center [527, 250] width 287 height 26
type input "**********"
click at [442, 332] on input "text" at bounding box center [442, 328] width 119 height 26
type input "********"
click at [564, 332] on input "text" at bounding box center [564, 328] width 44 height 26
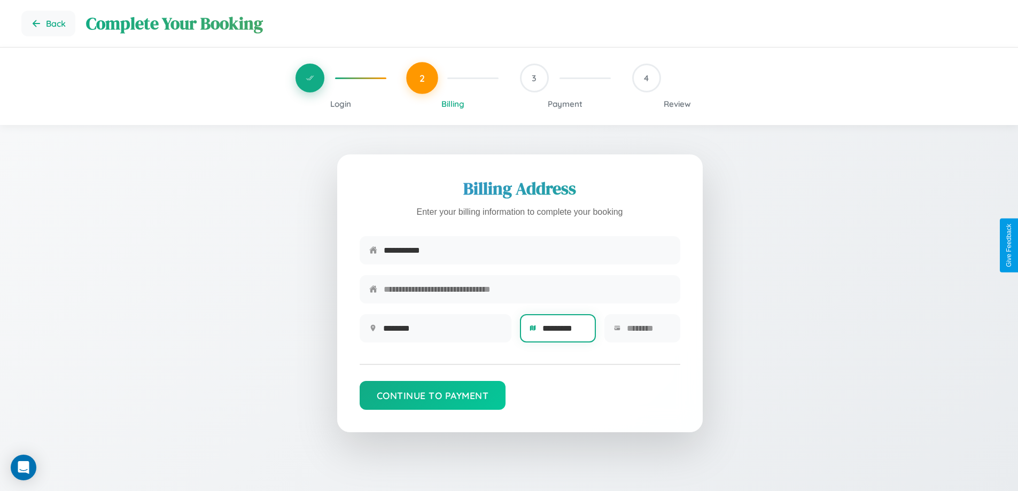
type input "*********"
click at [648, 332] on input "text" at bounding box center [649, 328] width 44 height 26
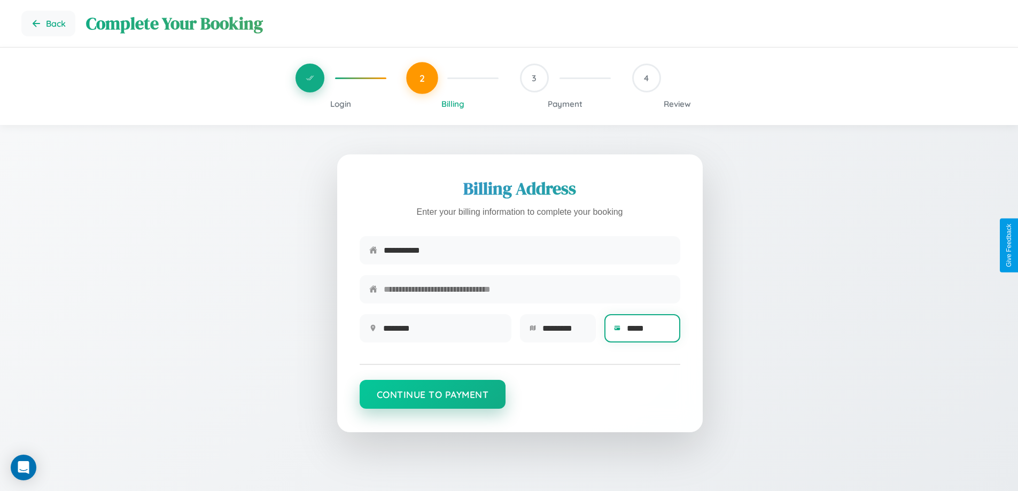
type input "*****"
click at [432, 399] on button "Continue to Payment" at bounding box center [433, 394] width 146 height 29
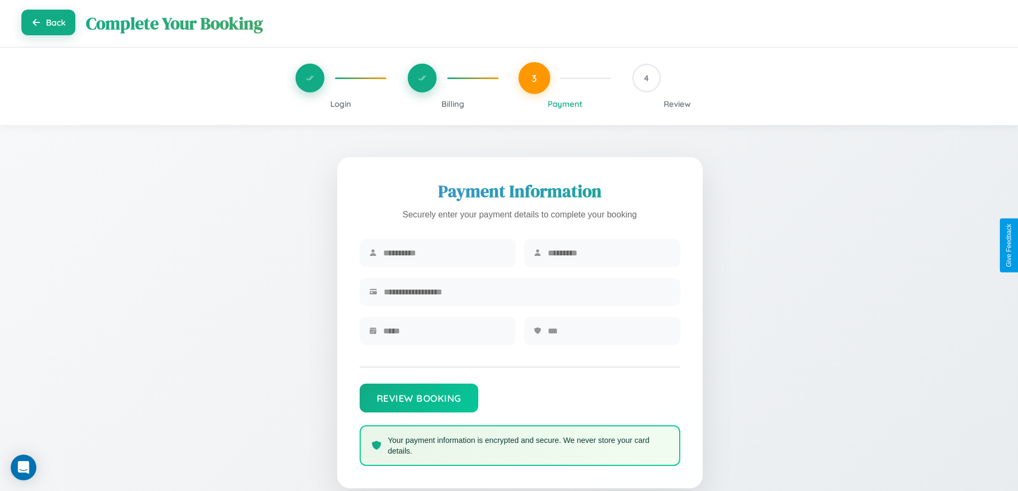
click at [48, 24] on button "Back" at bounding box center [48, 23] width 54 height 26
